Goal: Book appointment/travel/reservation

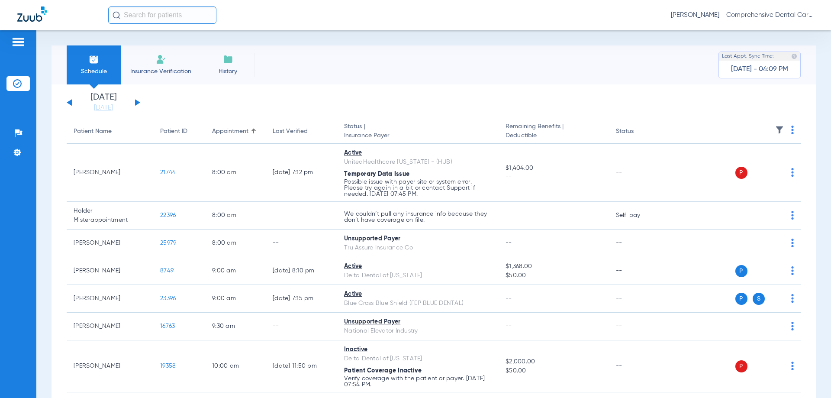
click at [163, 61] on img at bounding box center [161, 59] width 10 height 10
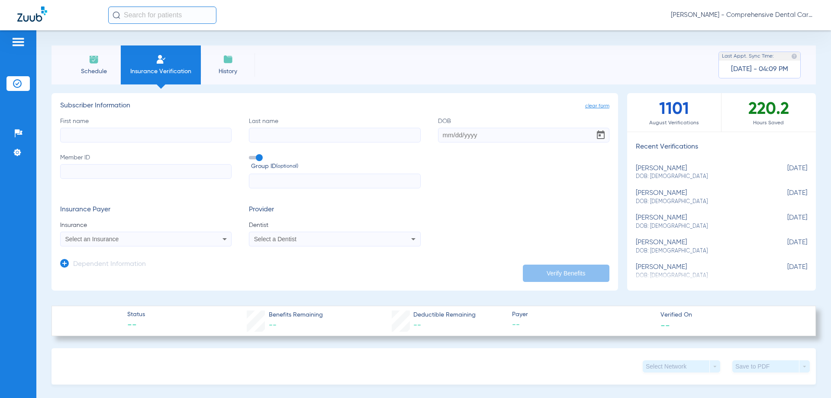
click at [100, 61] on li "Schedule" at bounding box center [94, 64] width 54 height 39
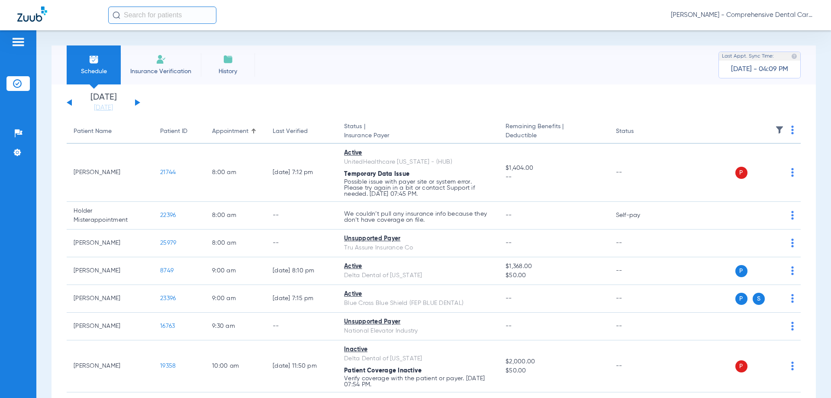
click at [139, 103] on button at bounding box center [137, 102] width 5 height 6
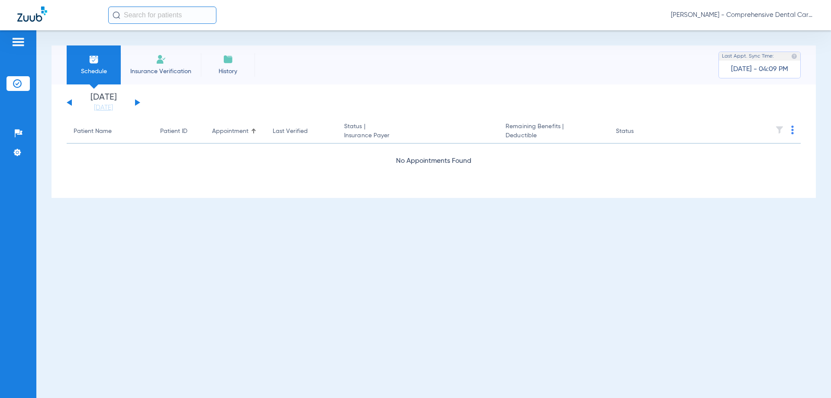
click at [138, 103] on button at bounding box center [137, 102] width 5 height 6
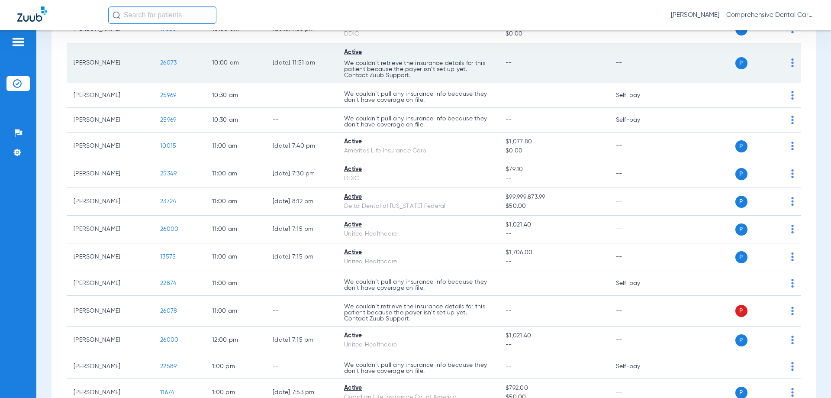
scroll to position [995, 0]
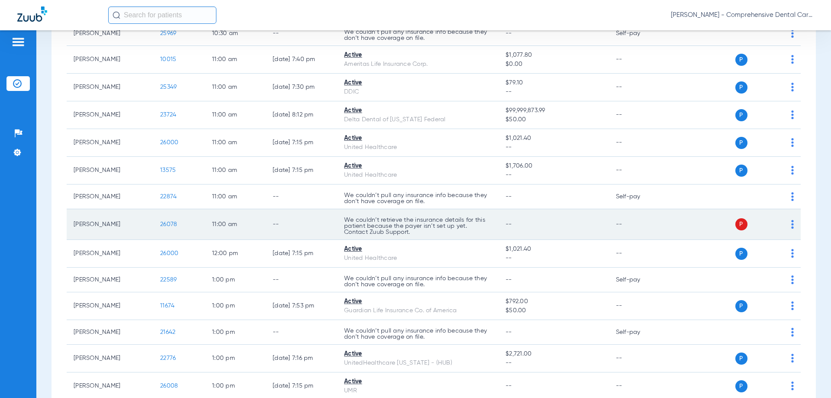
drag, startPoint x: 512, startPoint y: 221, endPoint x: 513, endPoint y: 226, distance: 5.8
click at [512, 221] on td "--" at bounding box center [554, 224] width 110 height 31
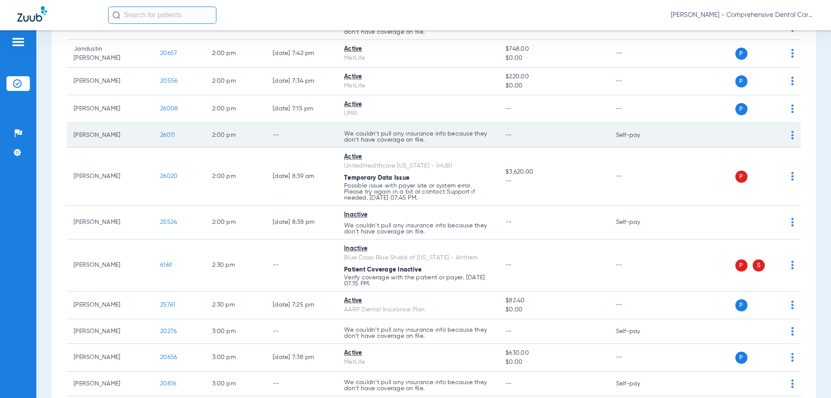
scroll to position [1558, 0]
